Goal: Information Seeking & Learning: Learn about a topic

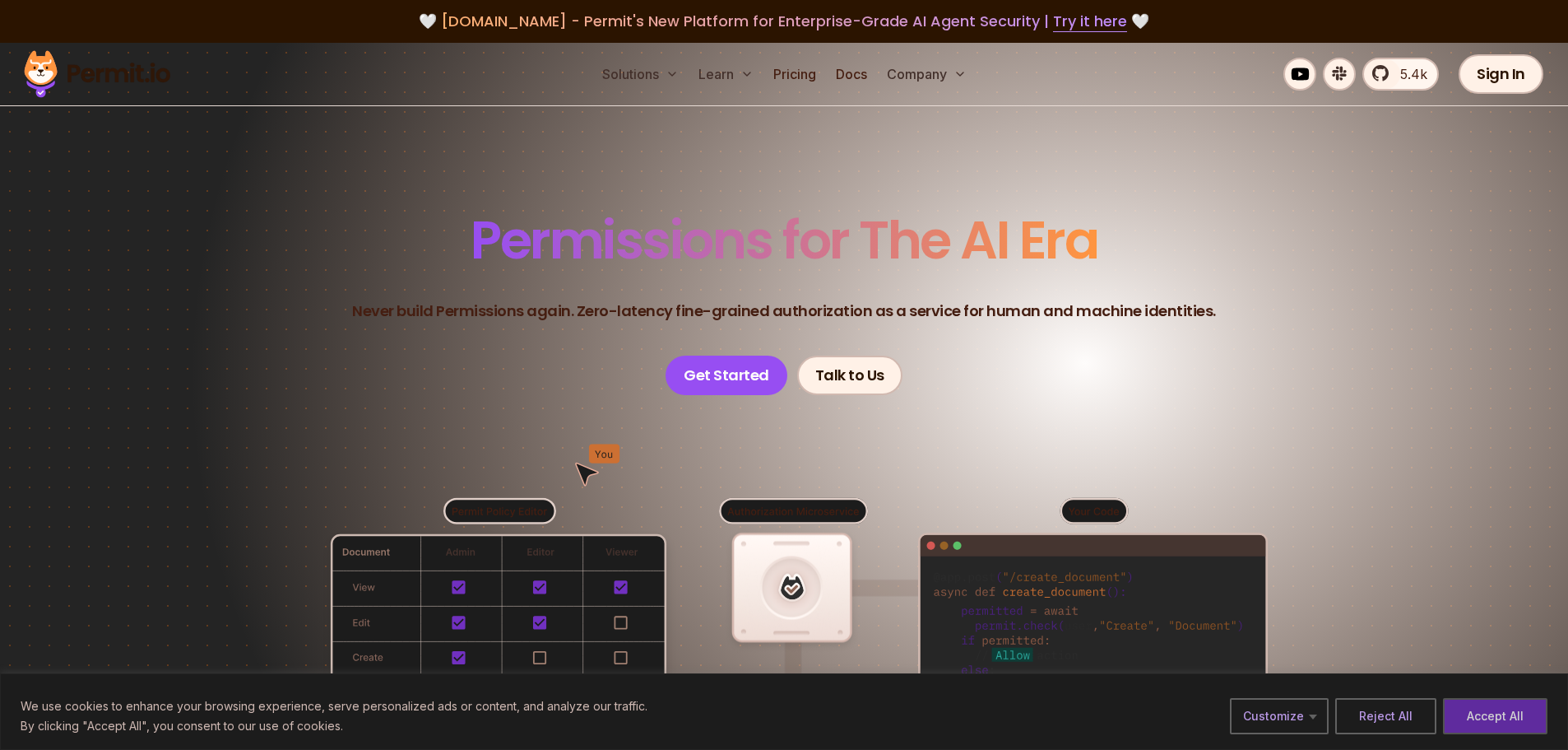
click at [1506, 708] on button "Accept All" at bounding box center [1495, 716] width 105 height 37
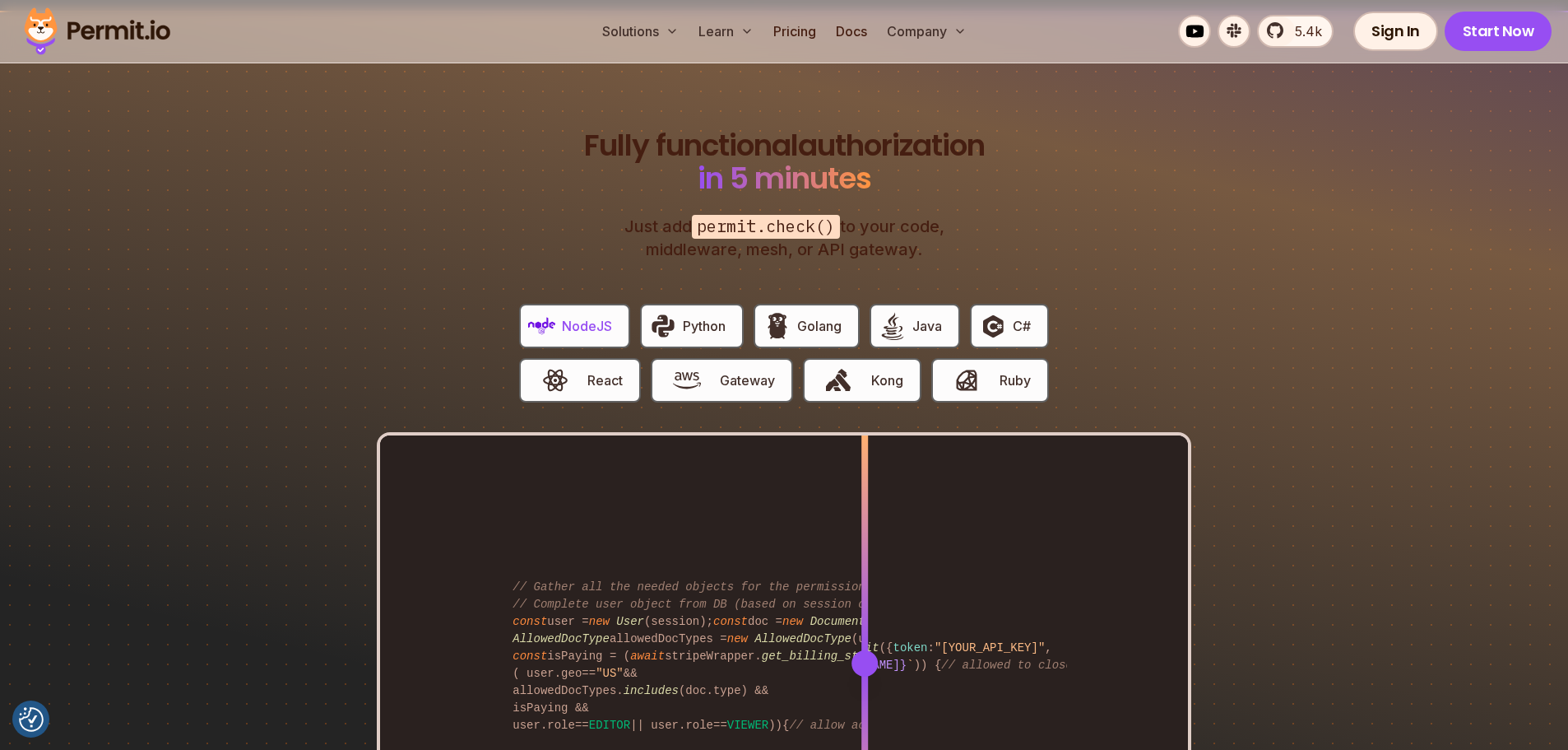
scroll to position [3047, 0]
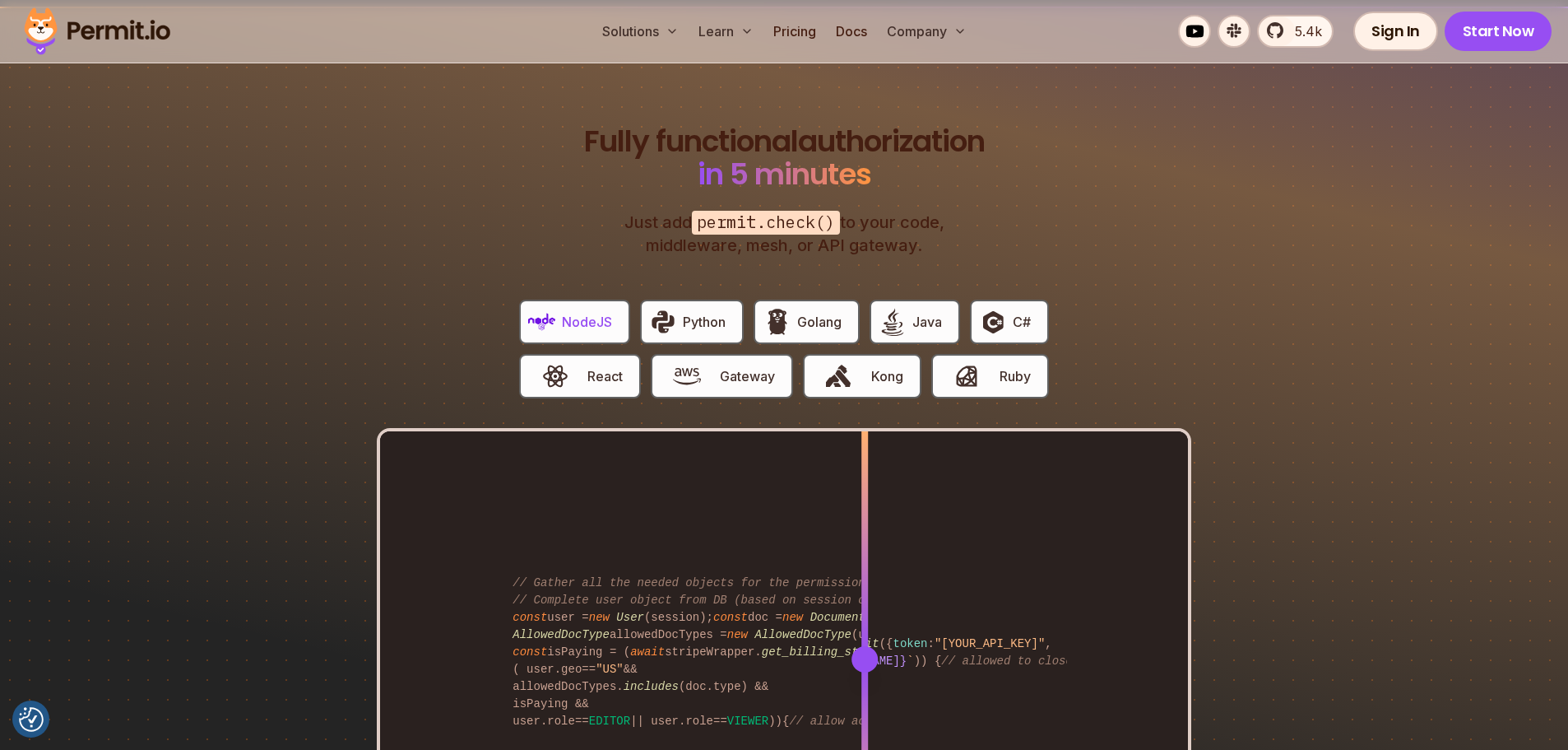
click at [923, 312] on span "Java" at bounding box center [927, 322] width 30 height 20
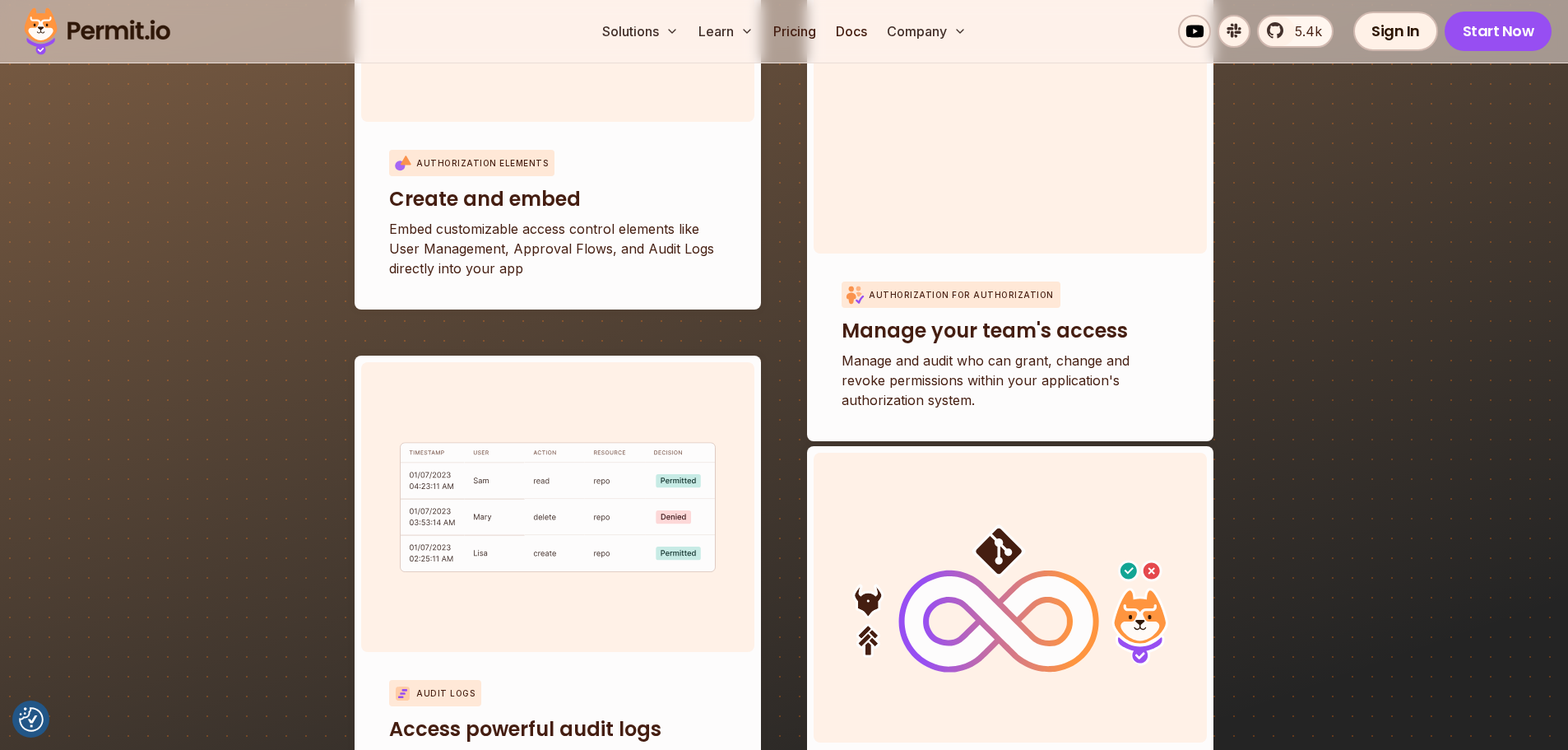
scroll to position [5878, 0]
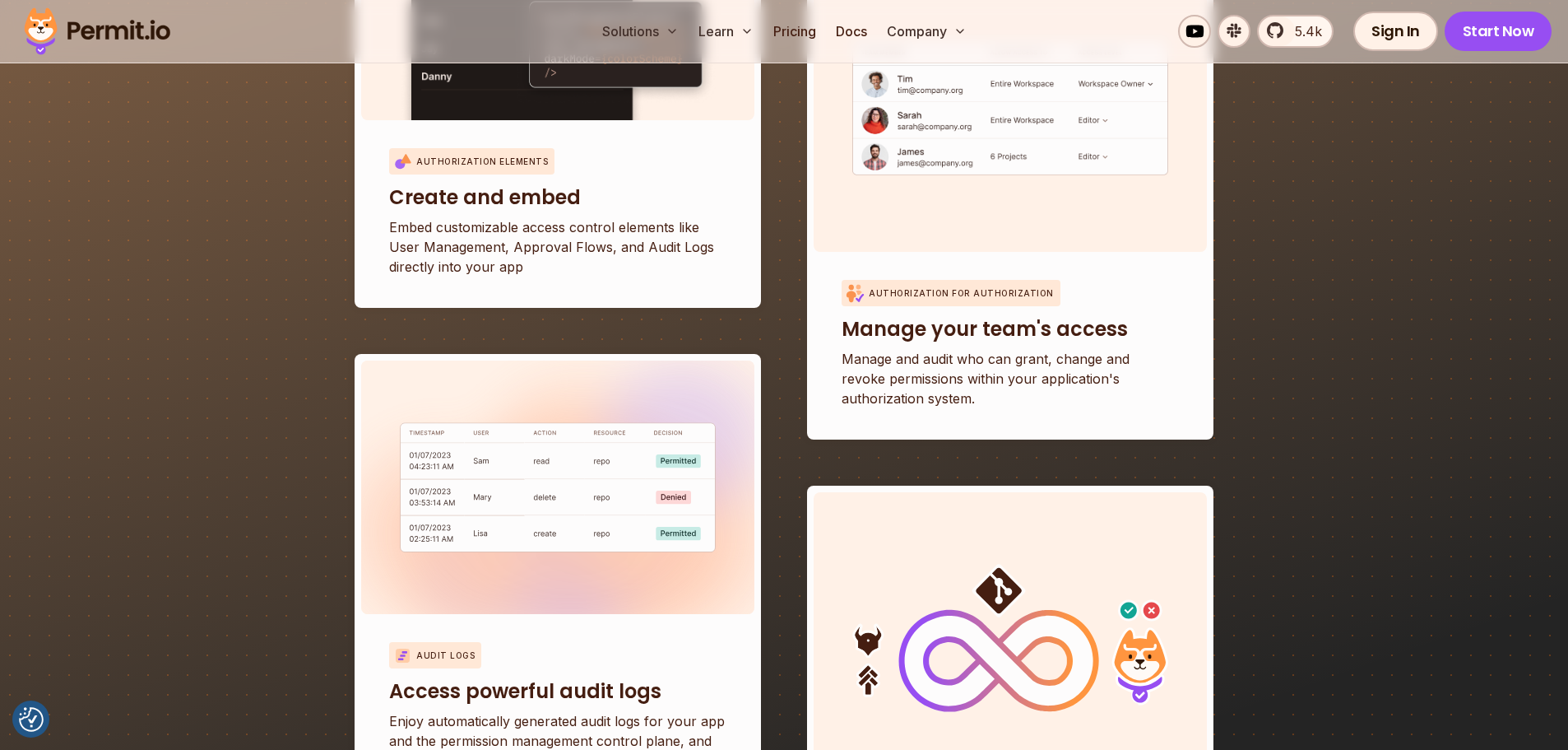
click at [585, 475] on img at bounding box center [558, 488] width 316 height 130
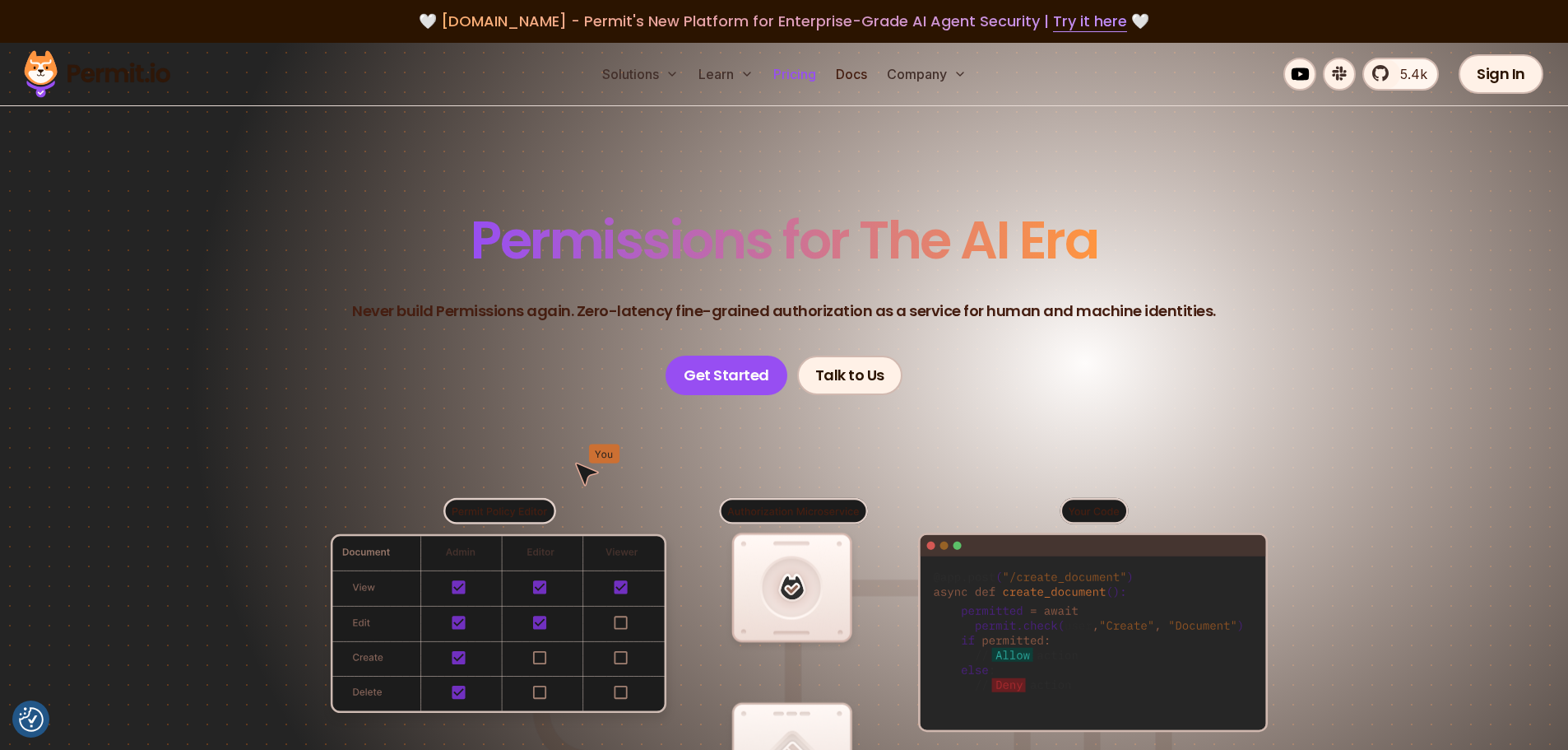
click at [794, 66] on link "Pricing" at bounding box center [794, 74] width 56 height 33
